Goal: Information Seeking & Learning: Learn about a topic

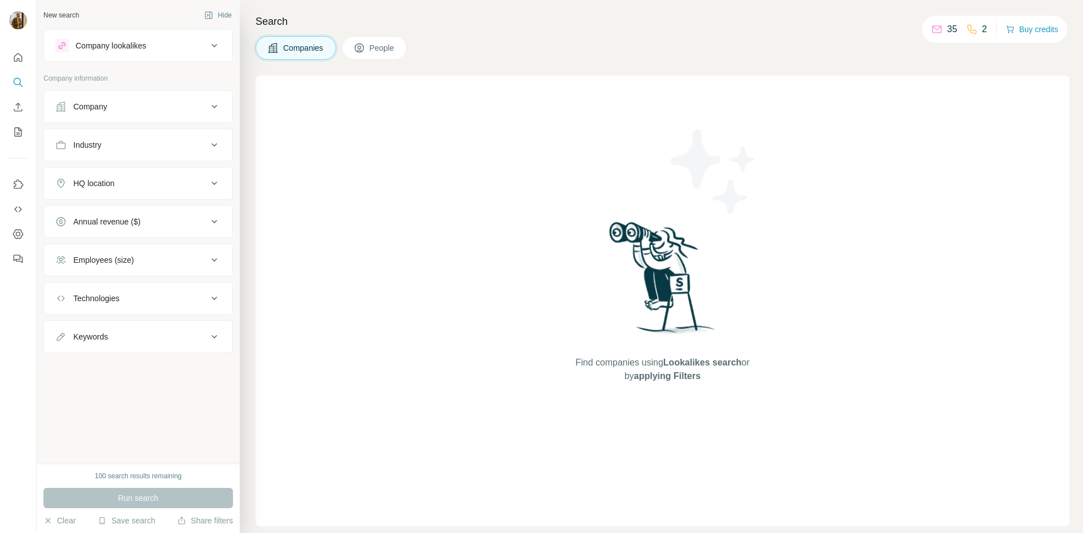
click at [186, 106] on div "Company" at bounding box center [131, 106] width 152 height 11
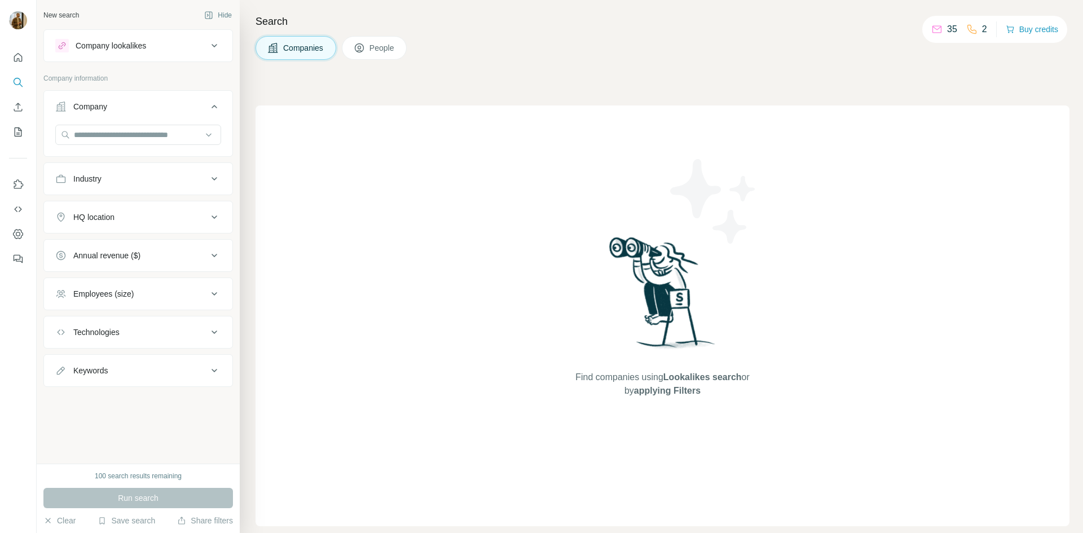
click at [186, 106] on div "Company" at bounding box center [131, 106] width 152 height 11
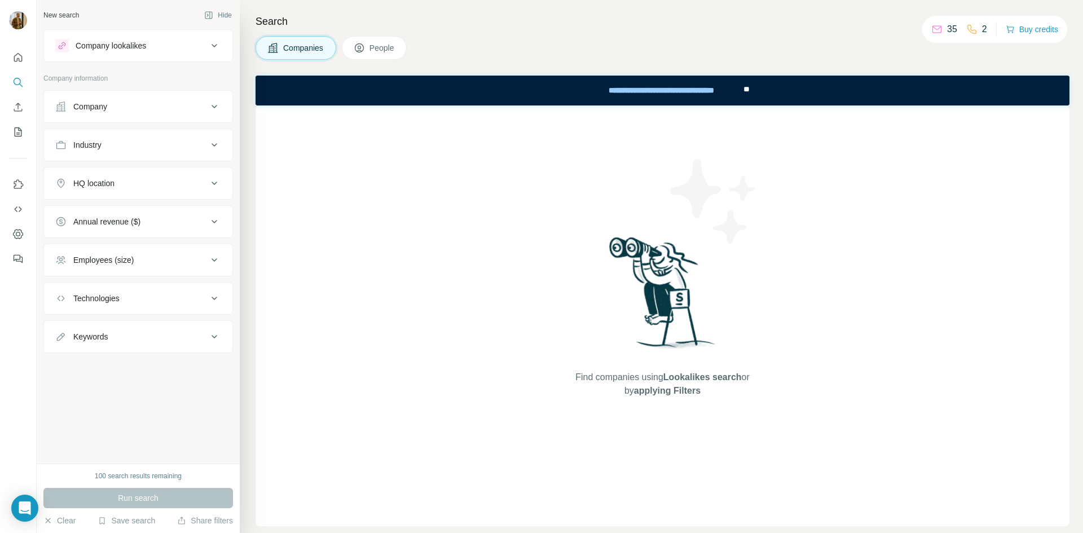
click at [175, 148] on div "Industry" at bounding box center [131, 144] width 152 height 11
click at [143, 175] on input at bounding box center [132, 173] width 139 height 12
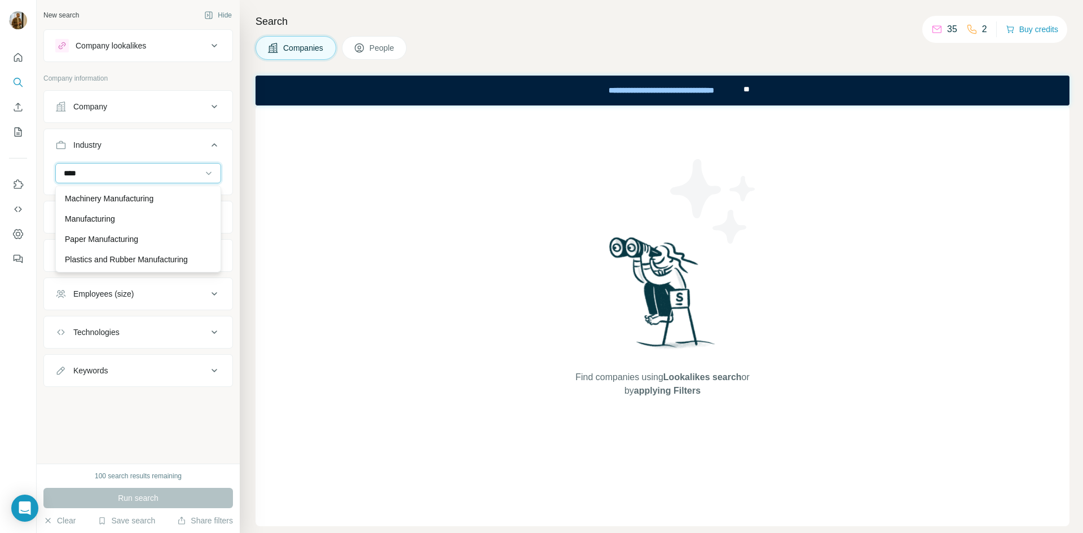
scroll to position [20, 0]
type input "****"
click at [133, 193] on p "Machinery Manufacturing" at bounding box center [109, 198] width 89 height 11
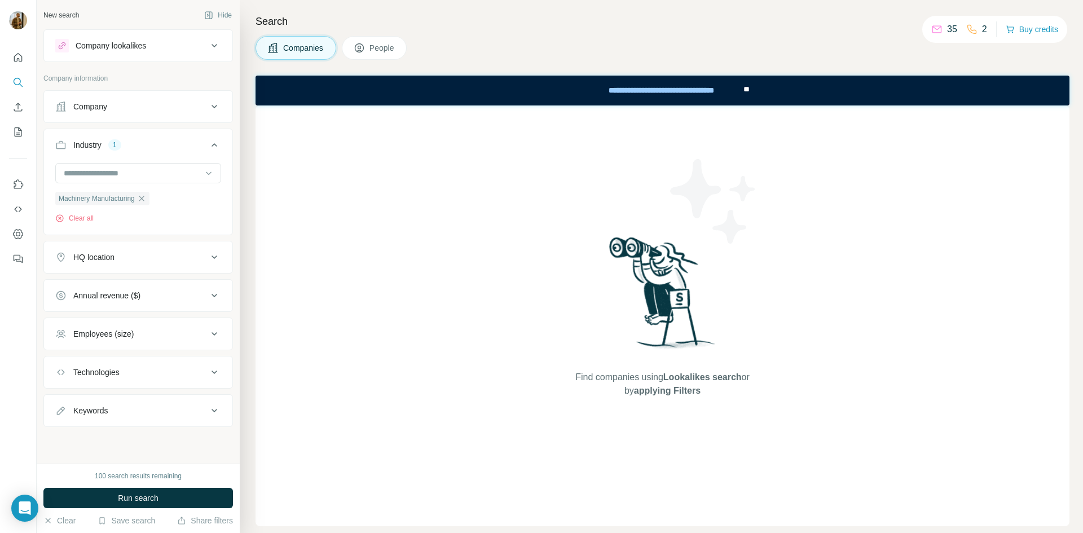
click at [111, 267] on button "HQ location" at bounding box center [138, 257] width 188 height 27
click at [107, 291] on input "text" at bounding box center [138, 285] width 166 height 20
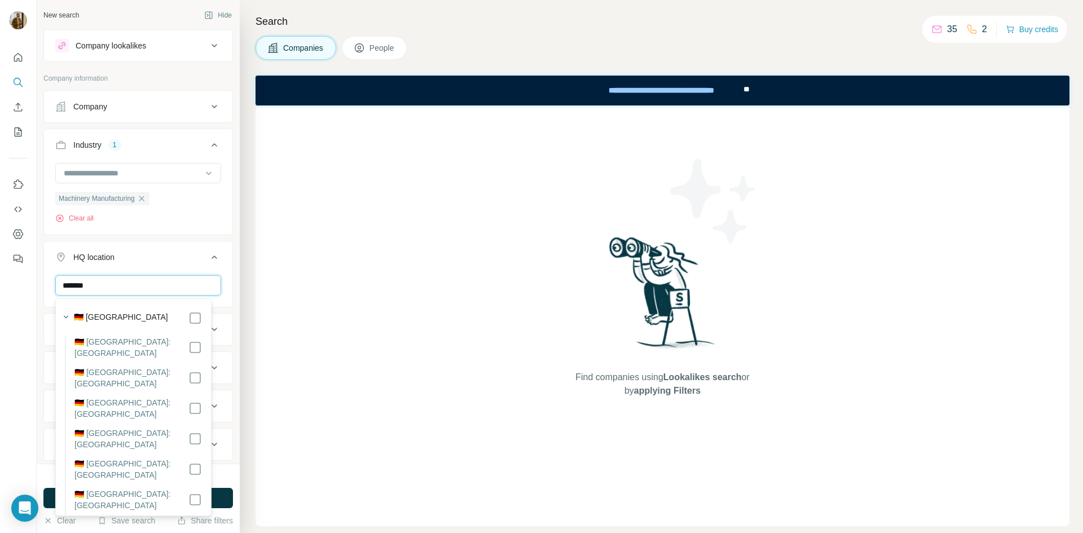
type input "*******"
click at [120, 323] on div "🇩🇪 [GEOGRAPHIC_DATA]" at bounding box center [138, 318] width 128 height 14
click at [208, 256] on icon at bounding box center [215, 258] width 14 height 14
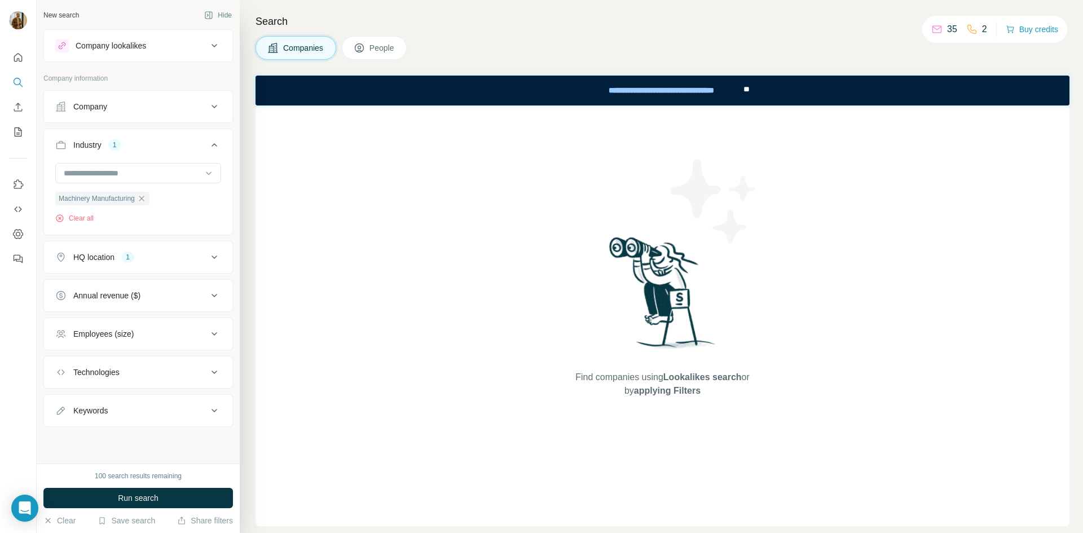
click at [198, 333] on div "Employees (size)" at bounding box center [131, 333] width 152 height 11
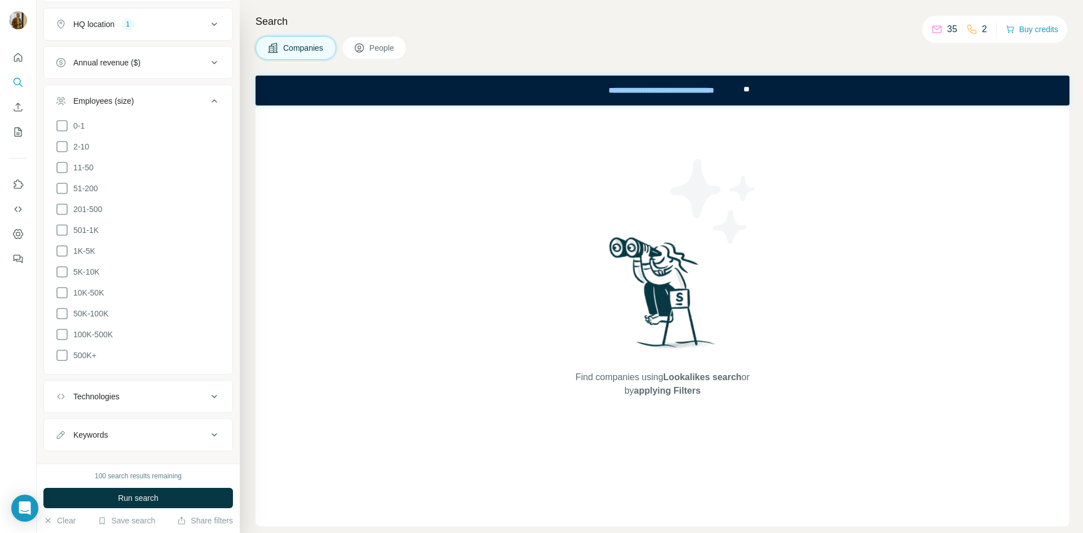
scroll to position [246, 0]
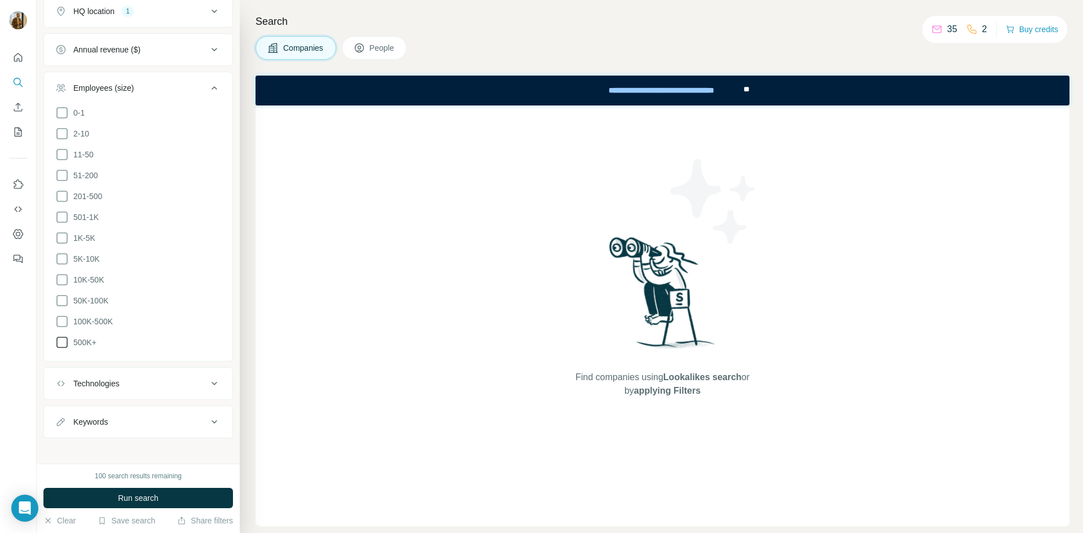
click at [66, 336] on icon at bounding box center [62, 343] width 14 height 14
click at [65, 316] on icon at bounding box center [62, 322] width 14 height 14
click at [63, 298] on icon at bounding box center [62, 301] width 14 height 14
click at [63, 275] on icon at bounding box center [62, 280] width 14 height 14
click at [63, 260] on icon at bounding box center [62, 259] width 14 height 14
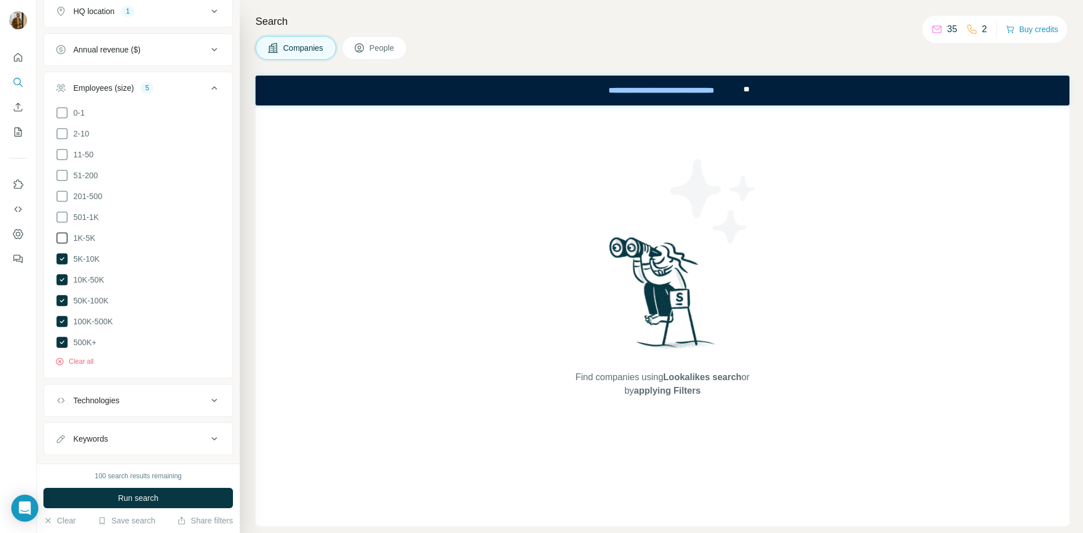
click at [61, 234] on icon at bounding box center [62, 238] width 14 height 14
click at [62, 217] on icon at bounding box center [62, 217] width 14 height 14
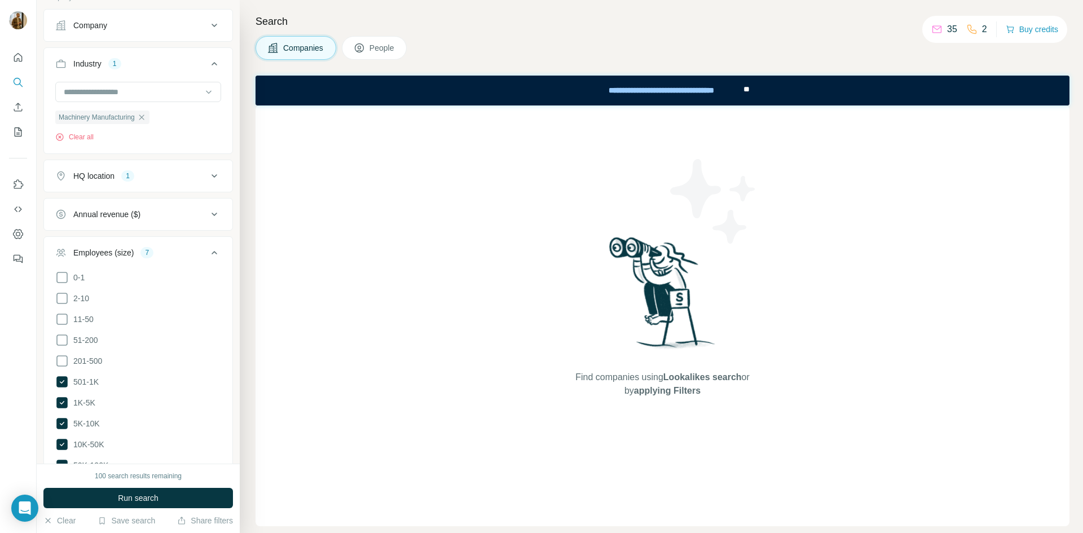
scroll to position [77, 0]
click at [208, 262] on icon at bounding box center [215, 258] width 14 height 14
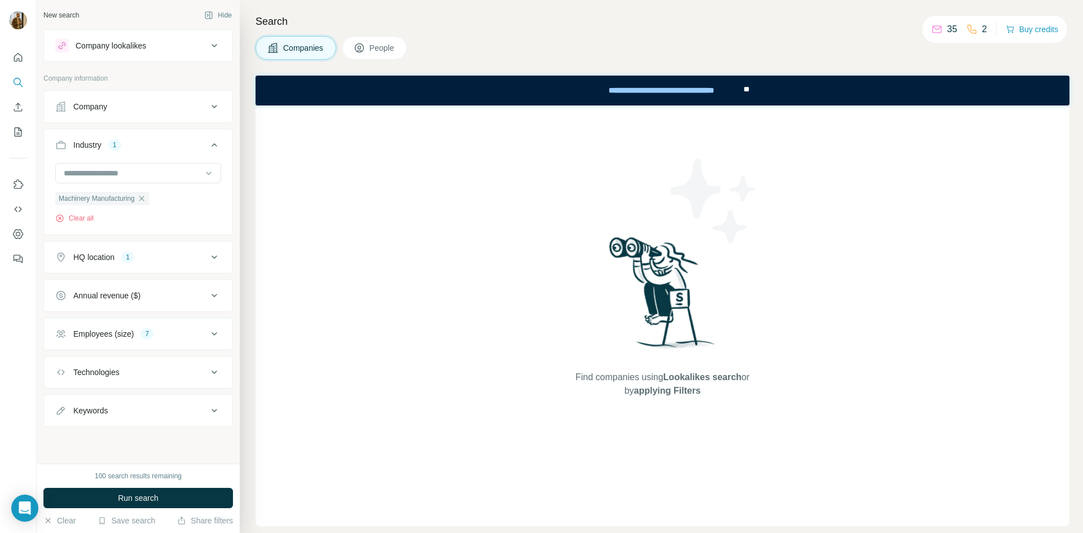
scroll to position [0, 0]
click at [150, 502] on span "Run search" at bounding box center [138, 498] width 41 height 11
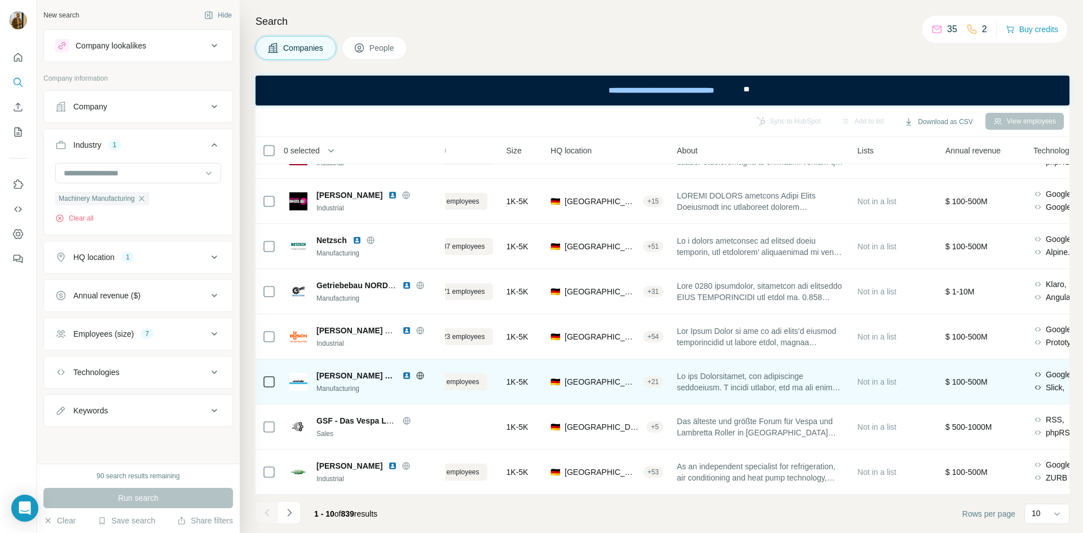
scroll to position [127, 0]
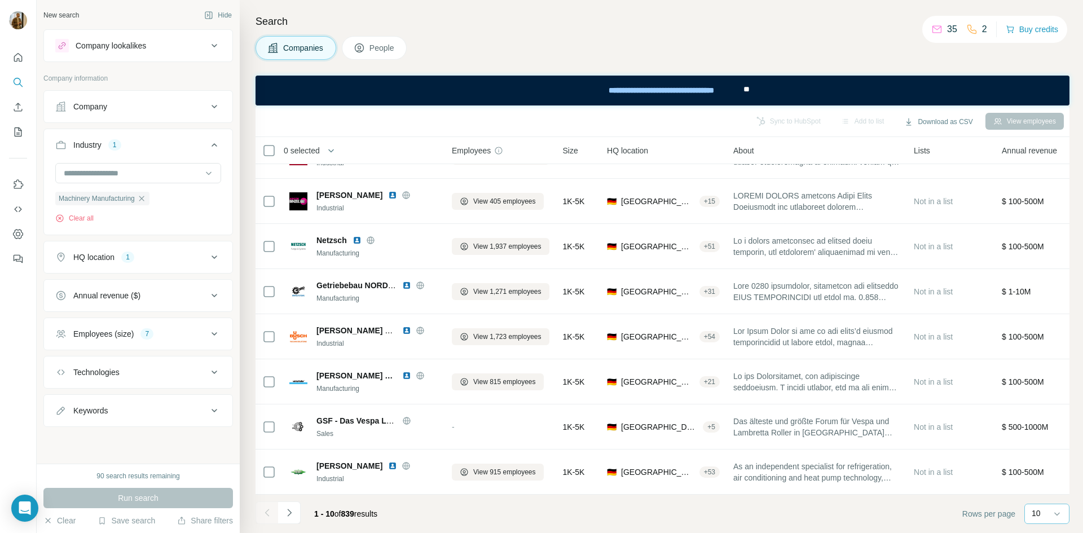
click at [1036, 517] on p "10" at bounding box center [1036, 513] width 9 height 11
click at [1043, 427] on p "60" at bounding box center [1038, 427] width 9 height 11
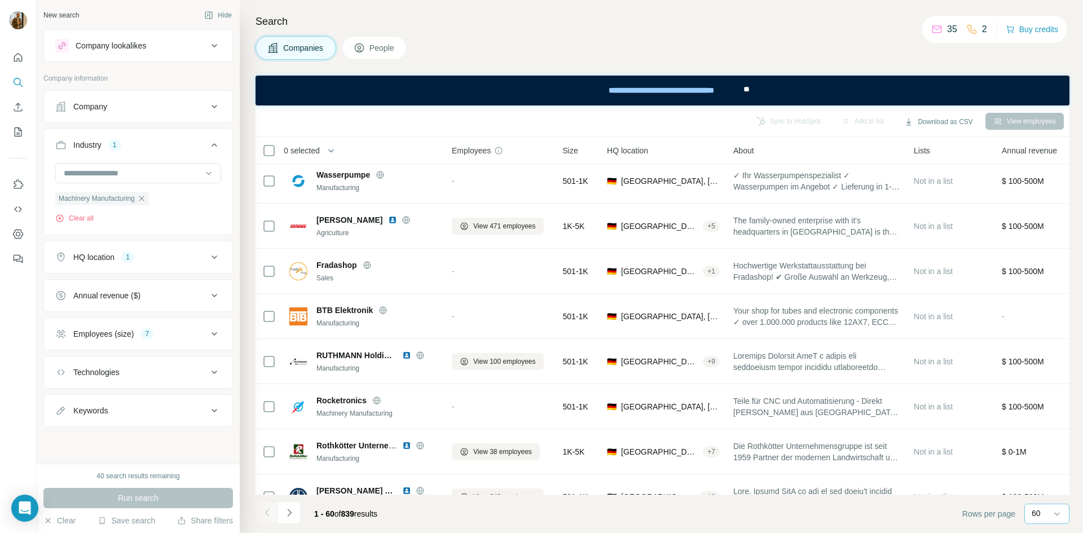
scroll to position [2102, 0]
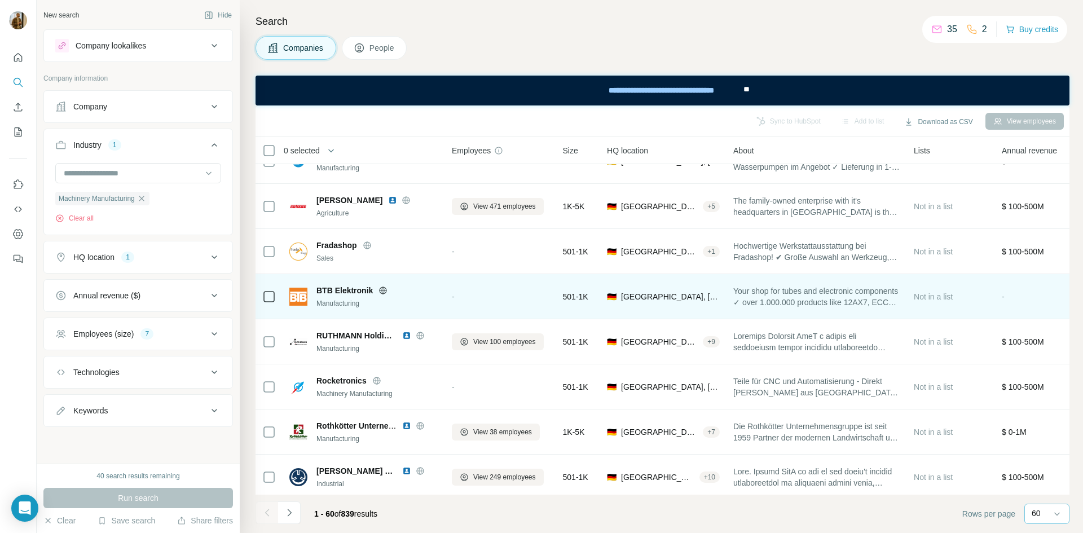
click at [353, 288] on span "BTB Elektronik" at bounding box center [345, 290] width 56 height 11
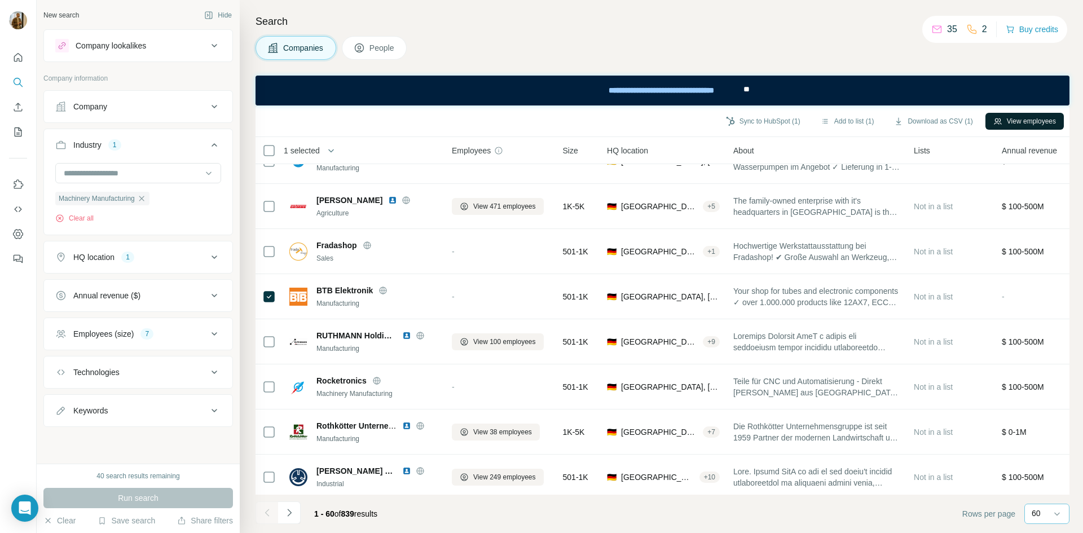
click at [1011, 122] on button "View employees" at bounding box center [1025, 121] width 78 height 17
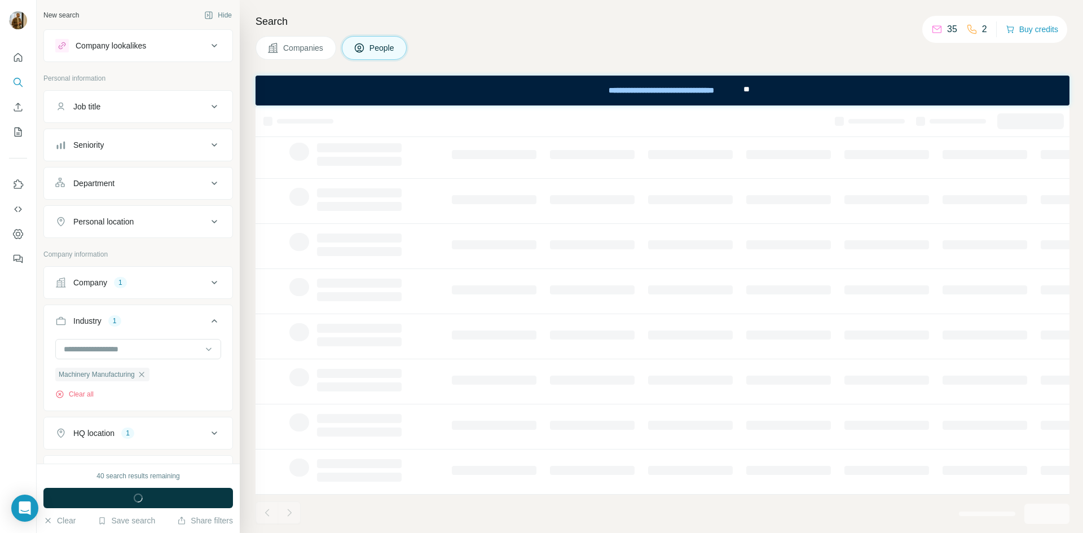
scroll to position [0, 0]
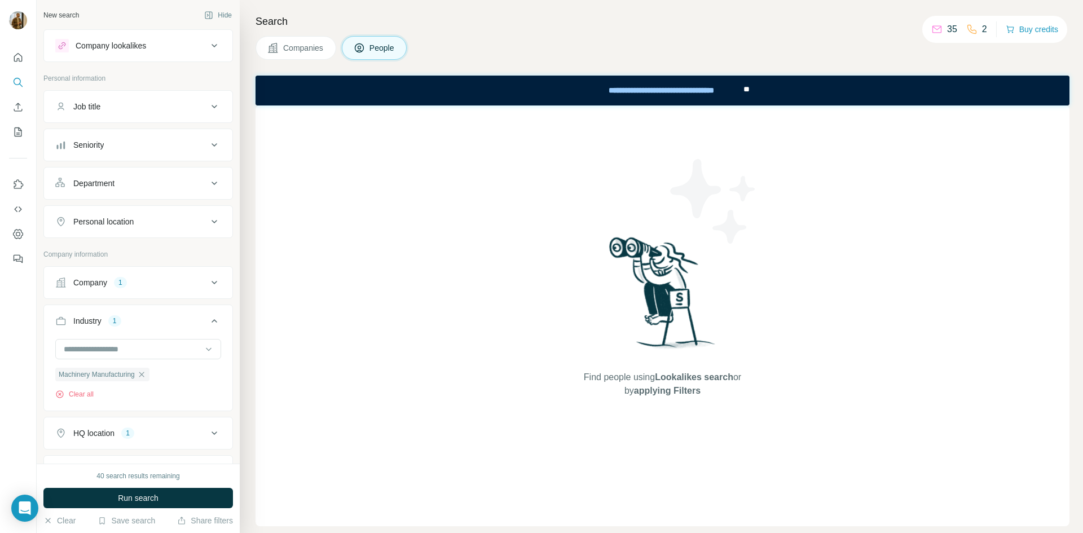
click at [315, 44] on span "Companies" at bounding box center [303, 47] width 41 height 11
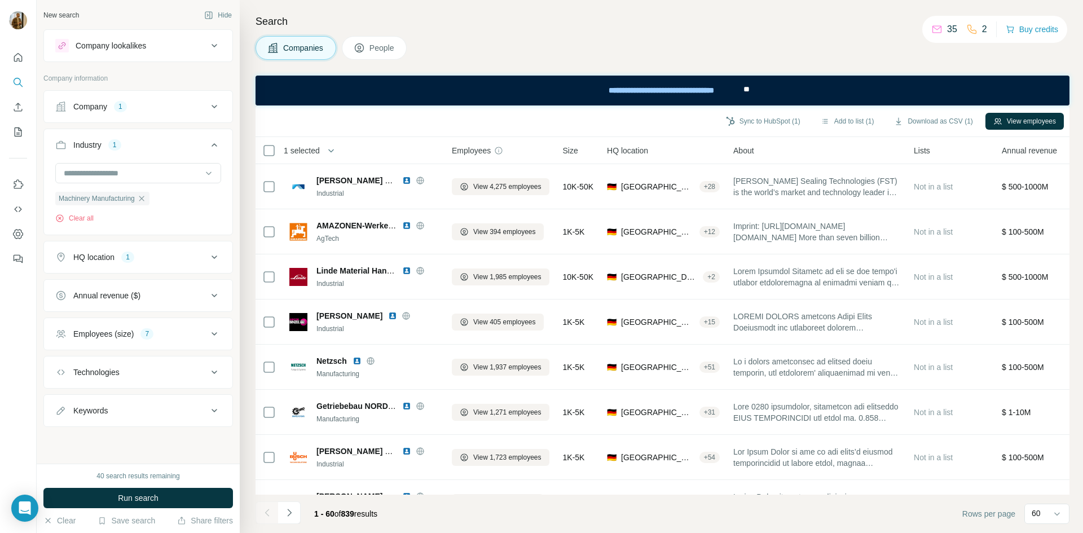
click at [210, 43] on icon at bounding box center [215, 46] width 14 height 14
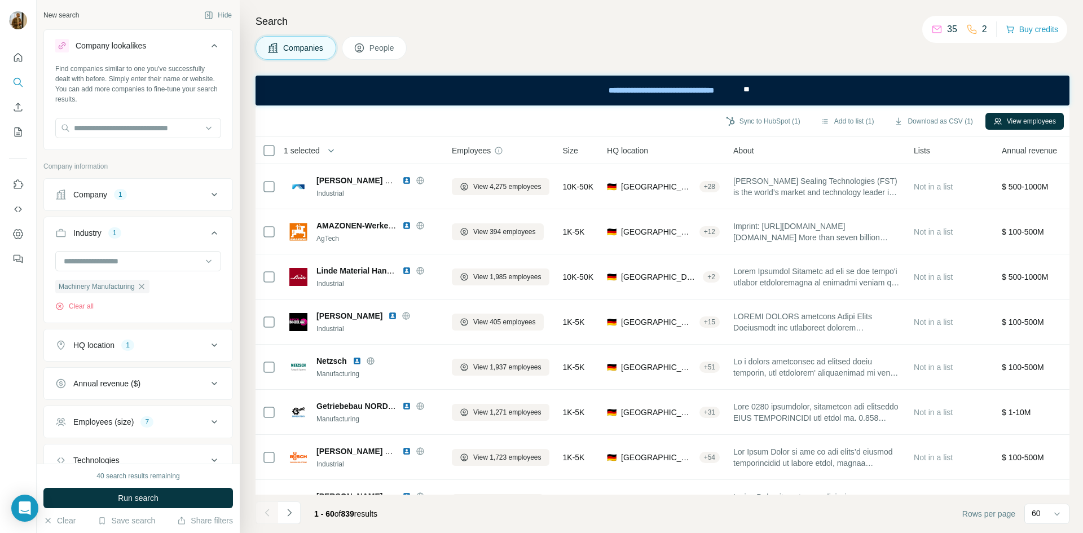
click at [210, 43] on icon at bounding box center [215, 46] width 14 height 14
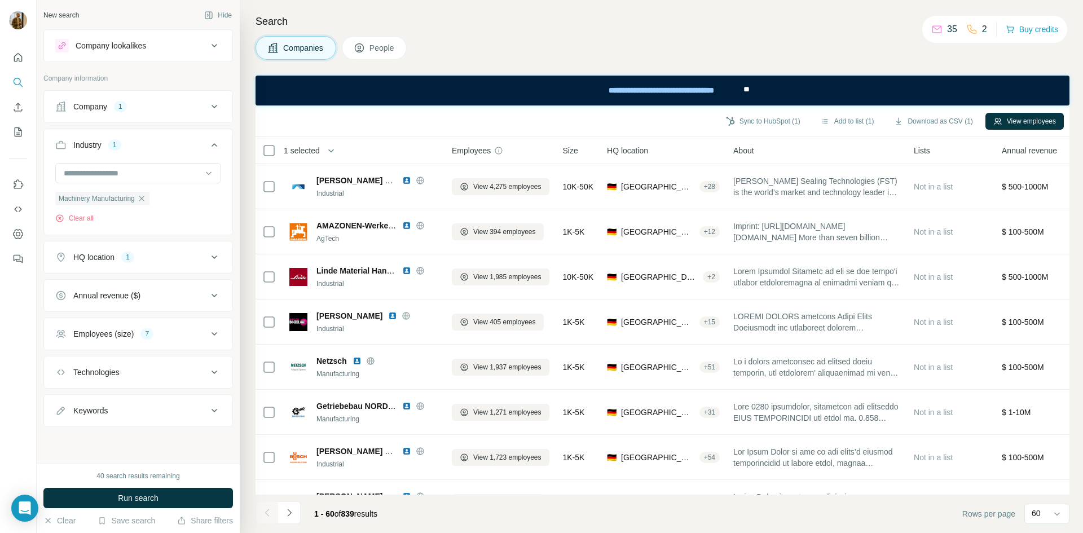
click at [210, 43] on icon at bounding box center [215, 46] width 14 height 14
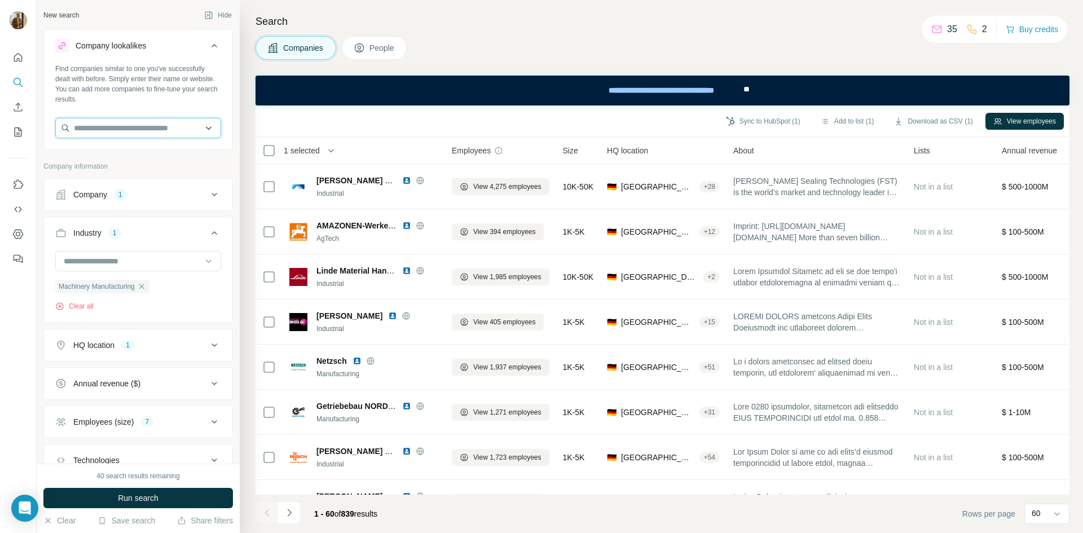
click at [143, 133] on input "text" at bounding box center [138, 128] width 166 height 20
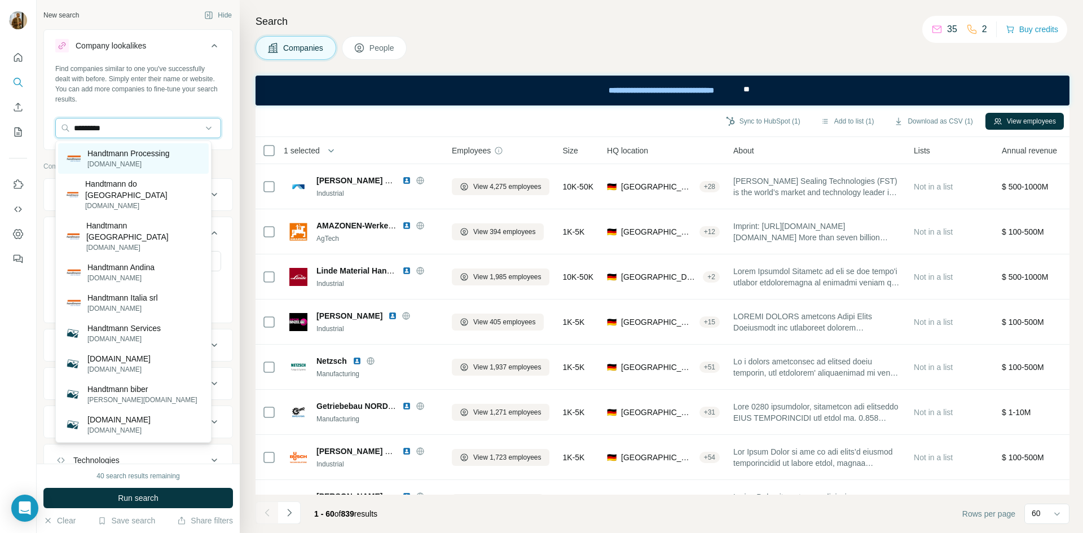
type input "*********"
click at [133, 155] on p "Handtmann Processing" at bounding box center [128, 153] width 82 height 11
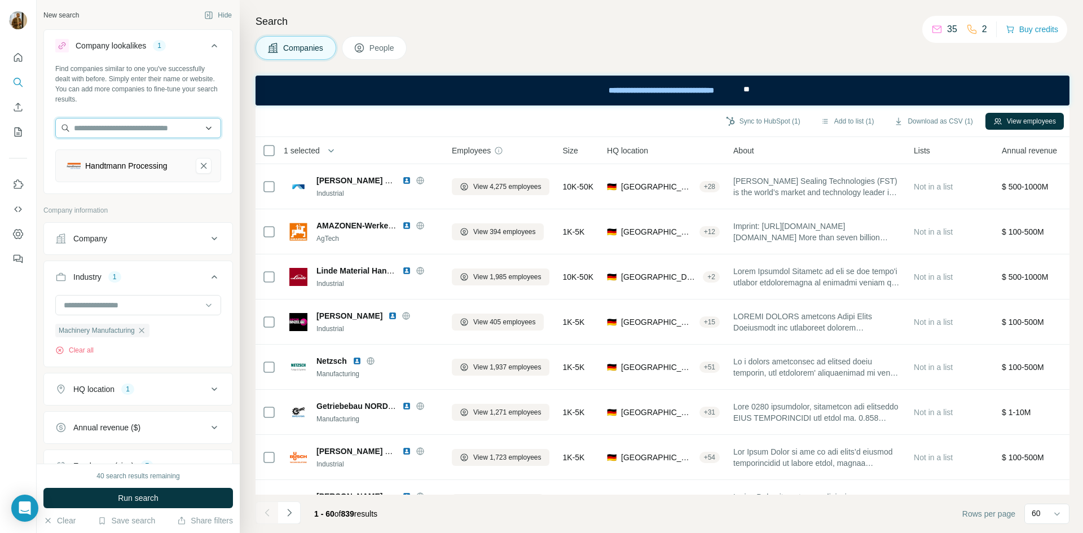
click at [130, 124] on input "text" at bounding box center [138, 128] width 166 height 20
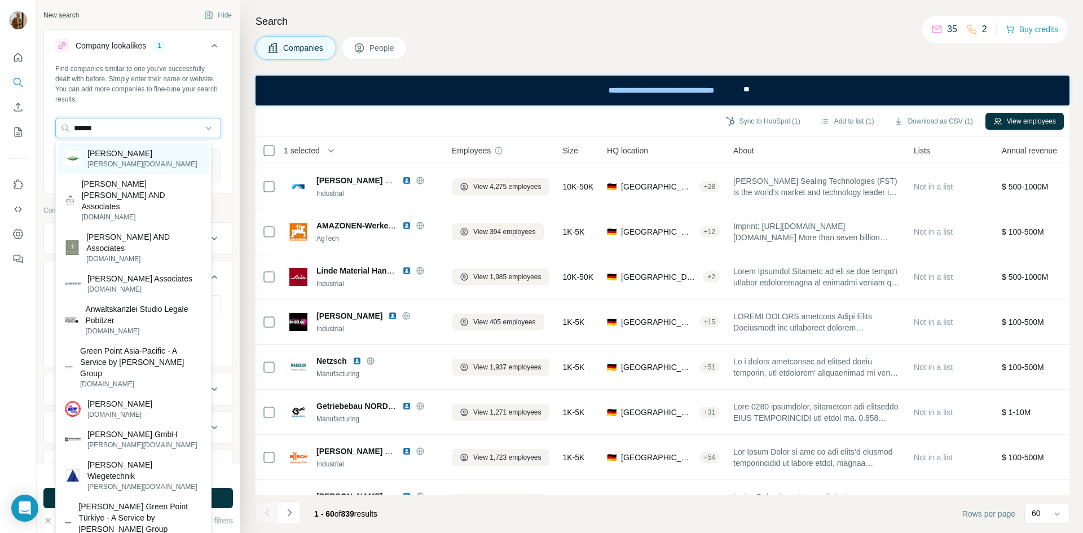
type input "******"
click at [130, 146] on div "[PERSON_NAME] [PERSON_NAME][DOMAIN_NAME]" at bounding box center [133, 158] width 151 height 30
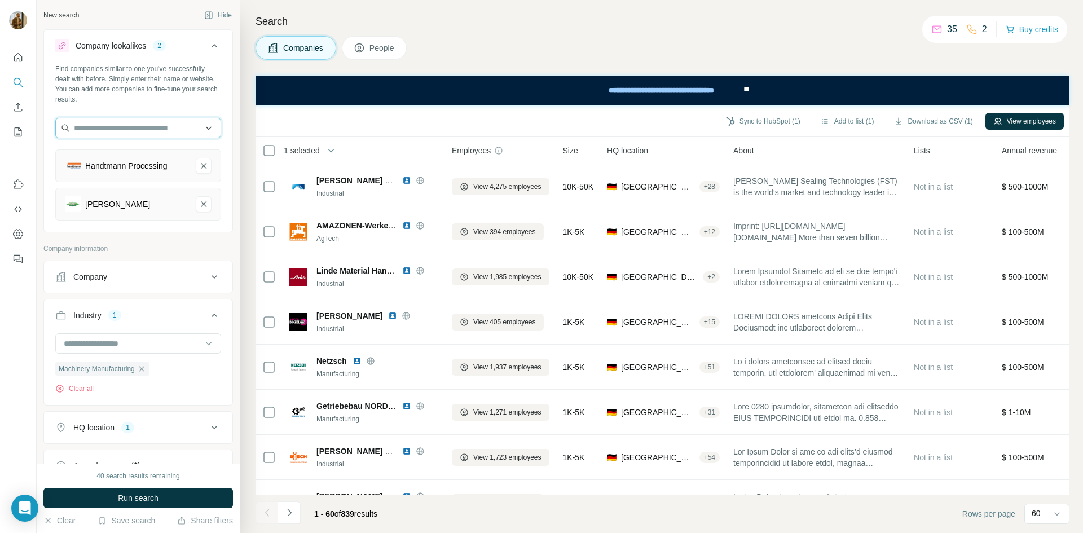
click at [134, 130] on input "text" at bounding box center [138, 128] width 166 height 20
click at [137, 131] on input "**********" at bounding box center [138, 128] width 166 height 20
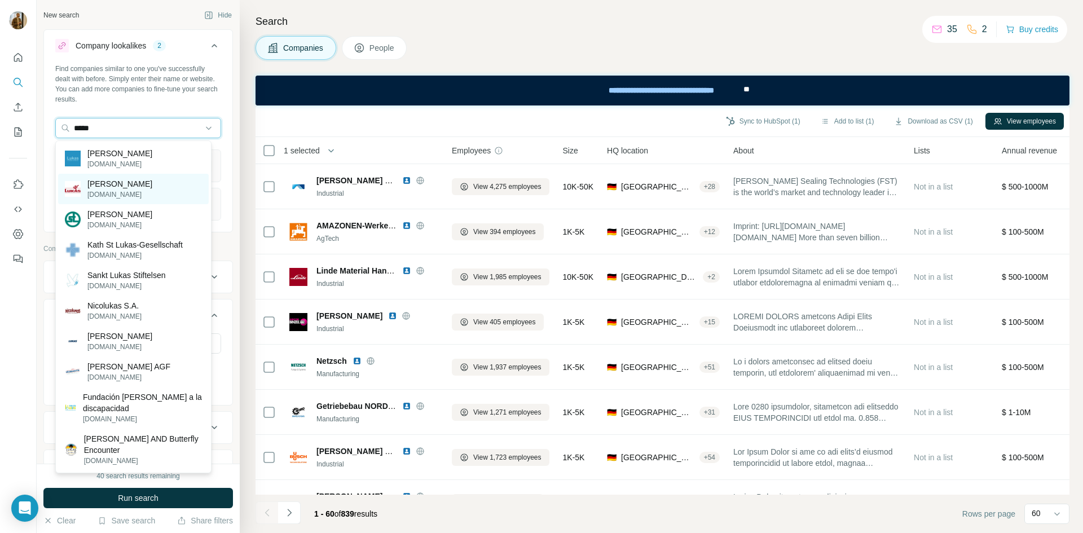
type input "*****"
click at [142, 188] on div "[PERSON_NAME] [PERSON_NAME][DOMAIN_NAME]" at bounding box center [133, 189] width 151 height 30
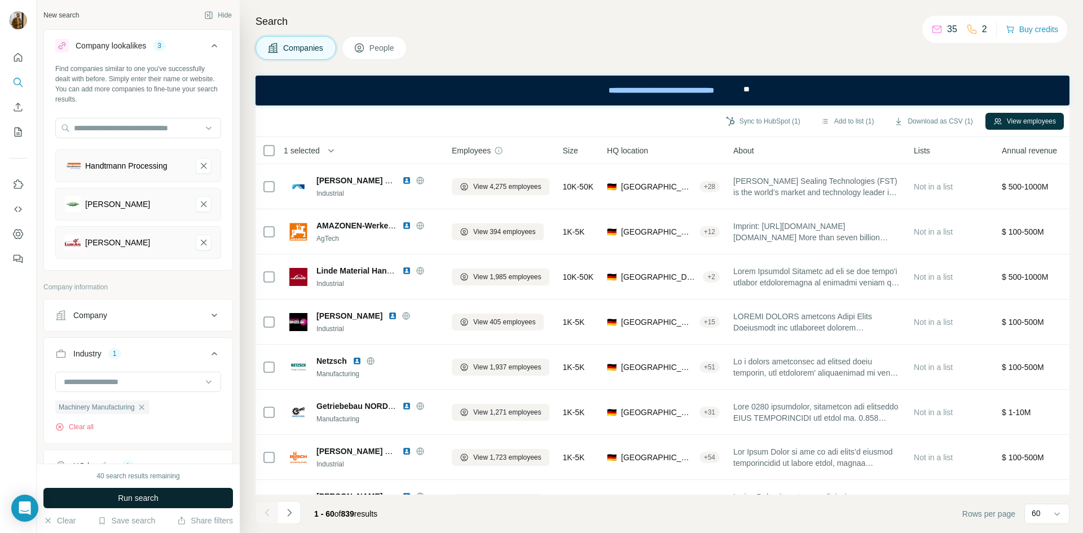
click at [136, 497] on span "Run search" at bounding box center [138, 498] width 41 height 11
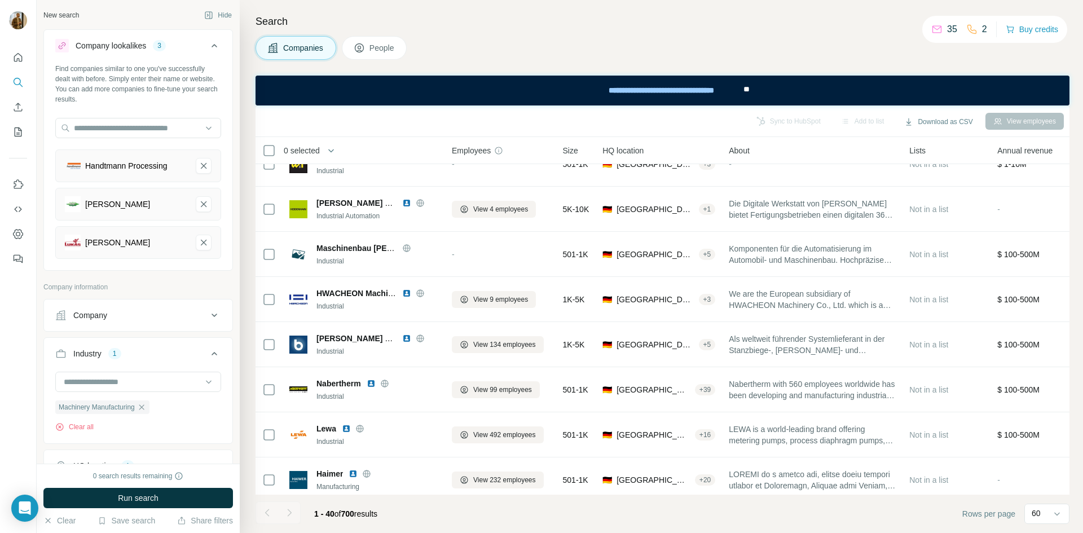
scroll to position [1481, 0]
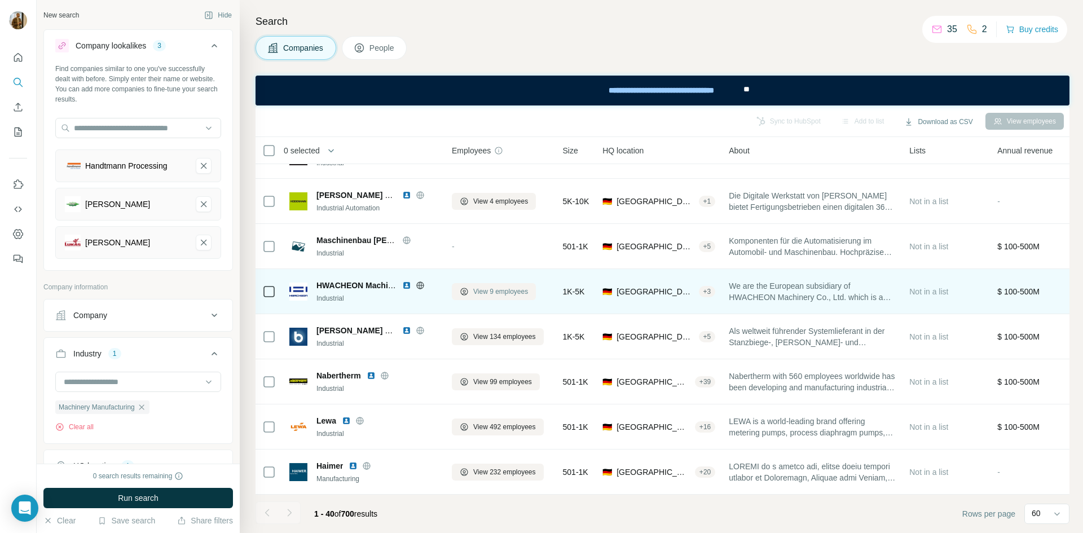
click at [516, 287] on span "View 9 employees" at bounding box center [500, 292] width 55 height 10
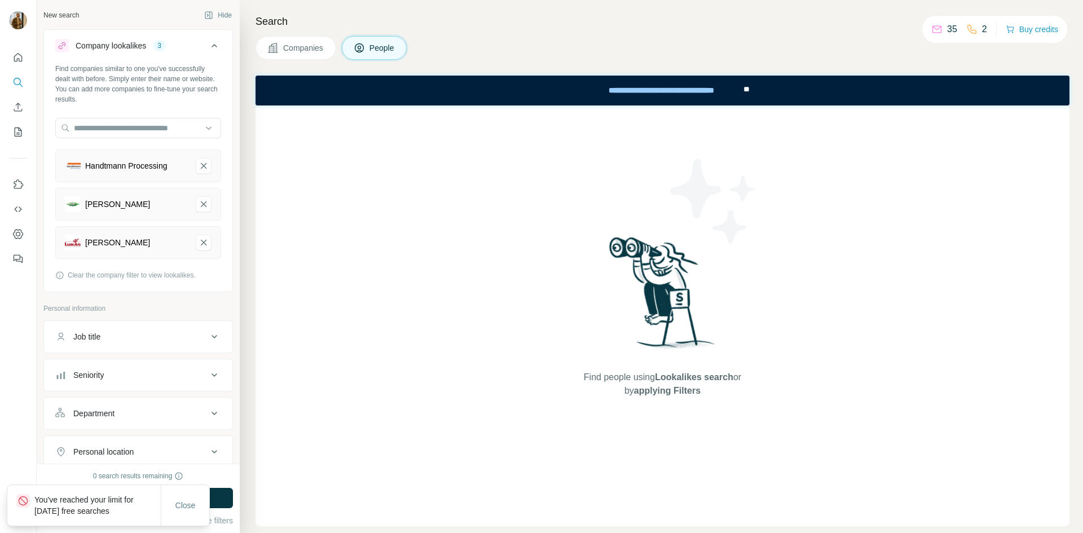
click at [277, 47] on icon at bounding box center [273, 48] width 10 height 10
